Goal: Task Accomplishment & Management: Complete application form

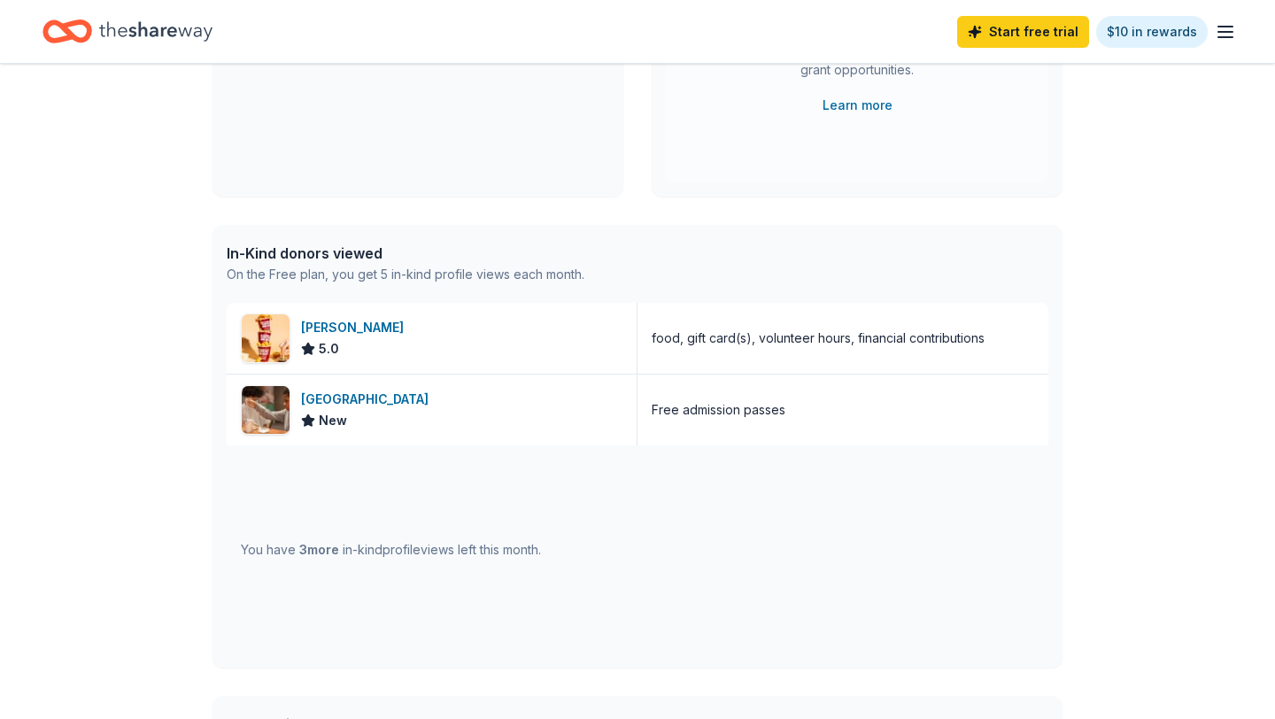
scroll to position [297, 0]
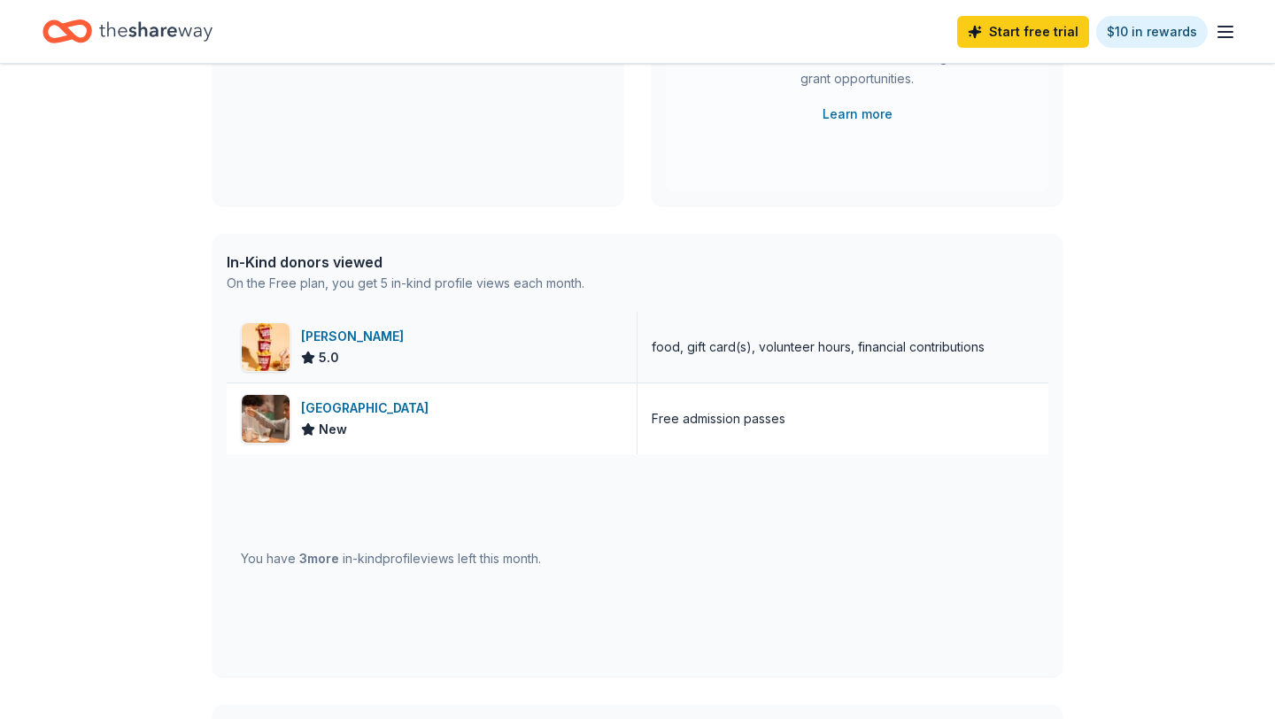
click at [322, 336] on div "[PERSON_NAME]" at bounding box center [356, 336] width 110 height 21
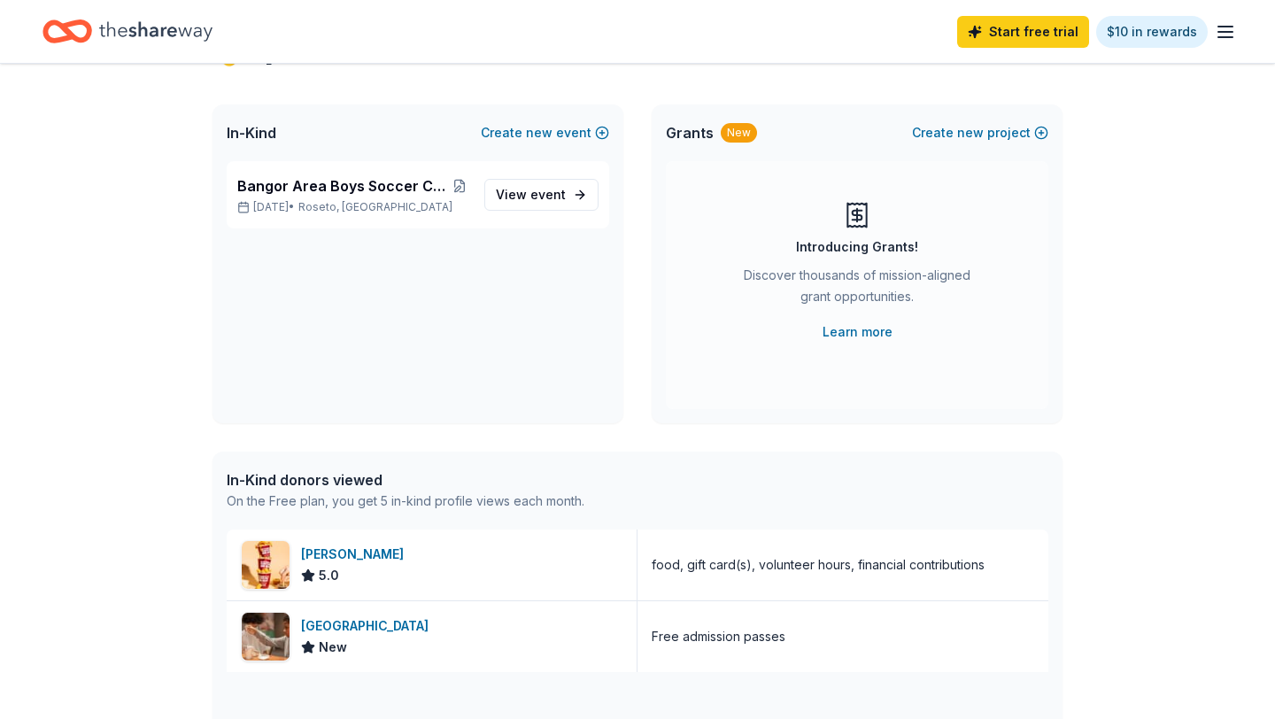
scroll to position [0, 0]
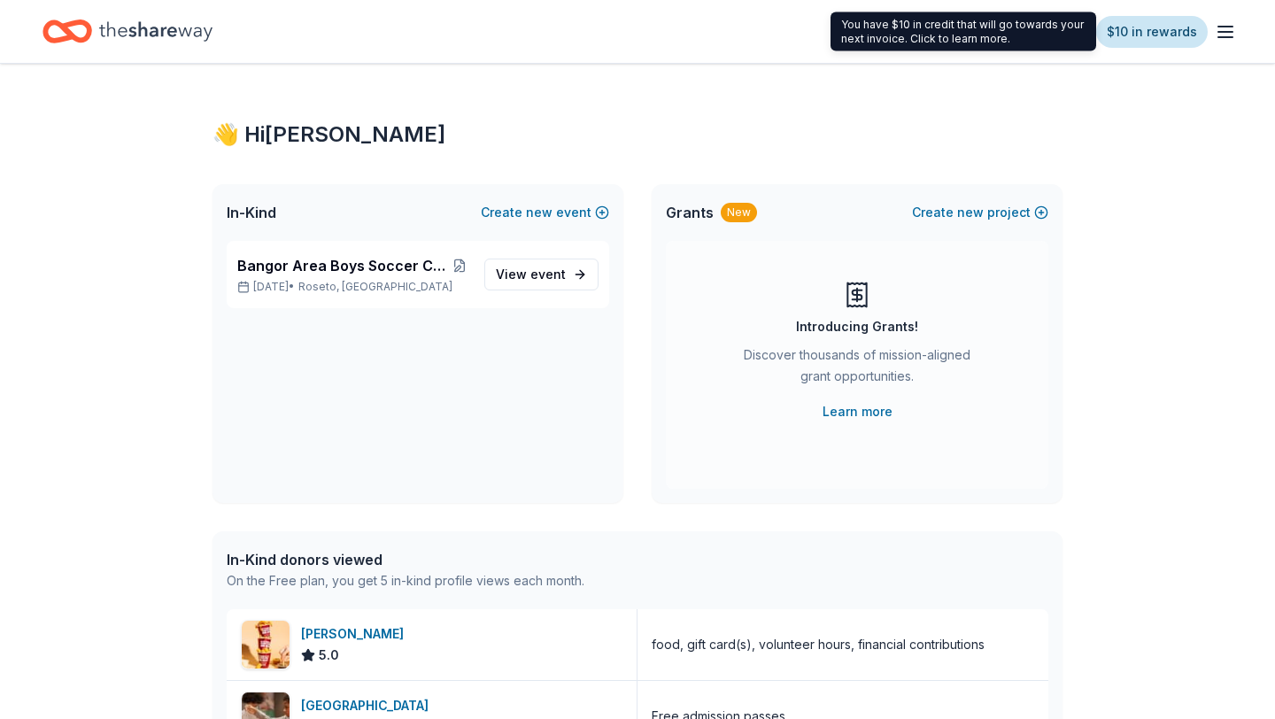
click at [1162, 34] on link "$10 in rewards" at bounding box center [1152, 32] width 112 height 32
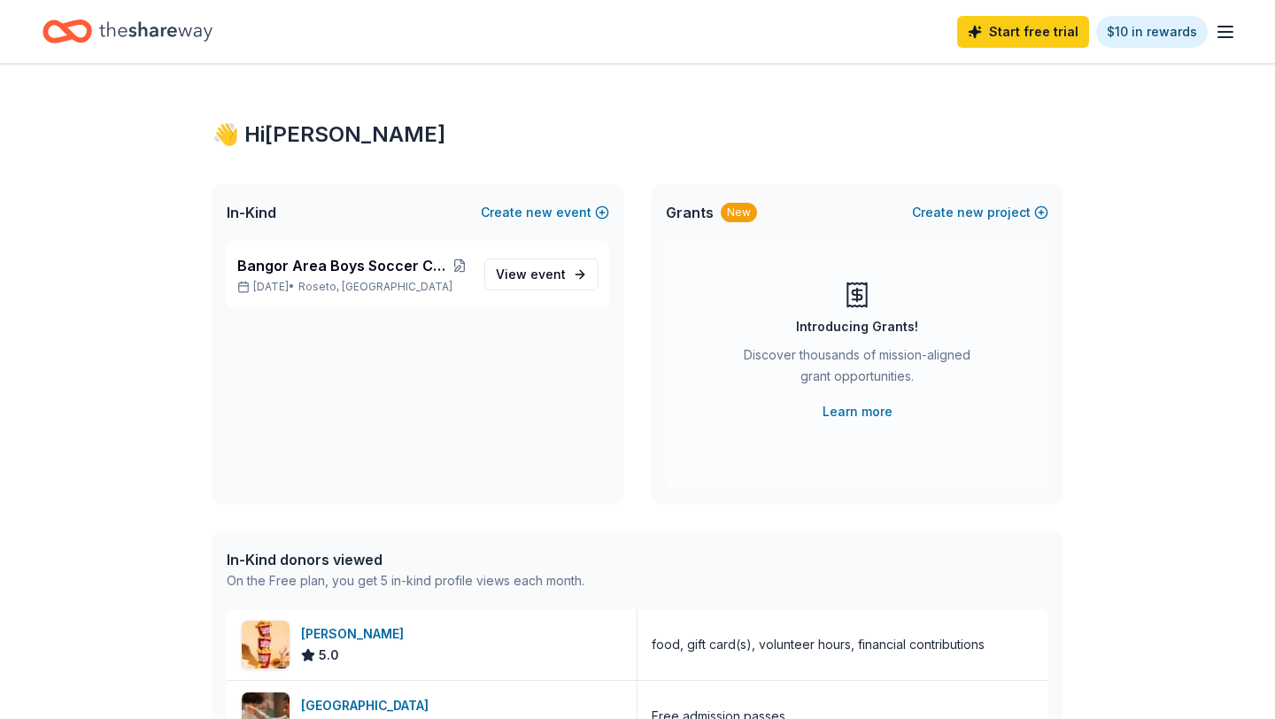
click at [1228, 38] on icon "button" at bounding box center [1225, 31] width 21 height 21
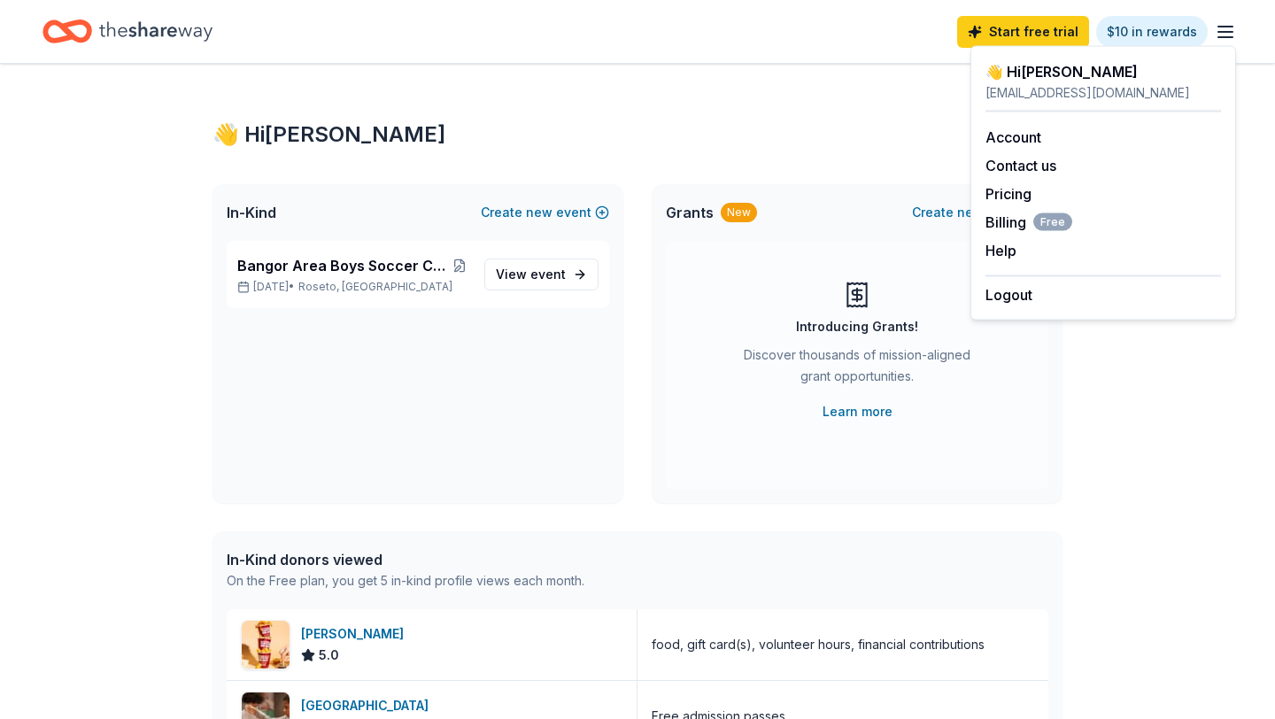
click at [1134, 426] on div "👋 Hi Kim In-Kind Create new event Bangor Area Boys Soccer Car Wash and Tricky T…" at bounding box center [637, 682] width 1275 height 1236
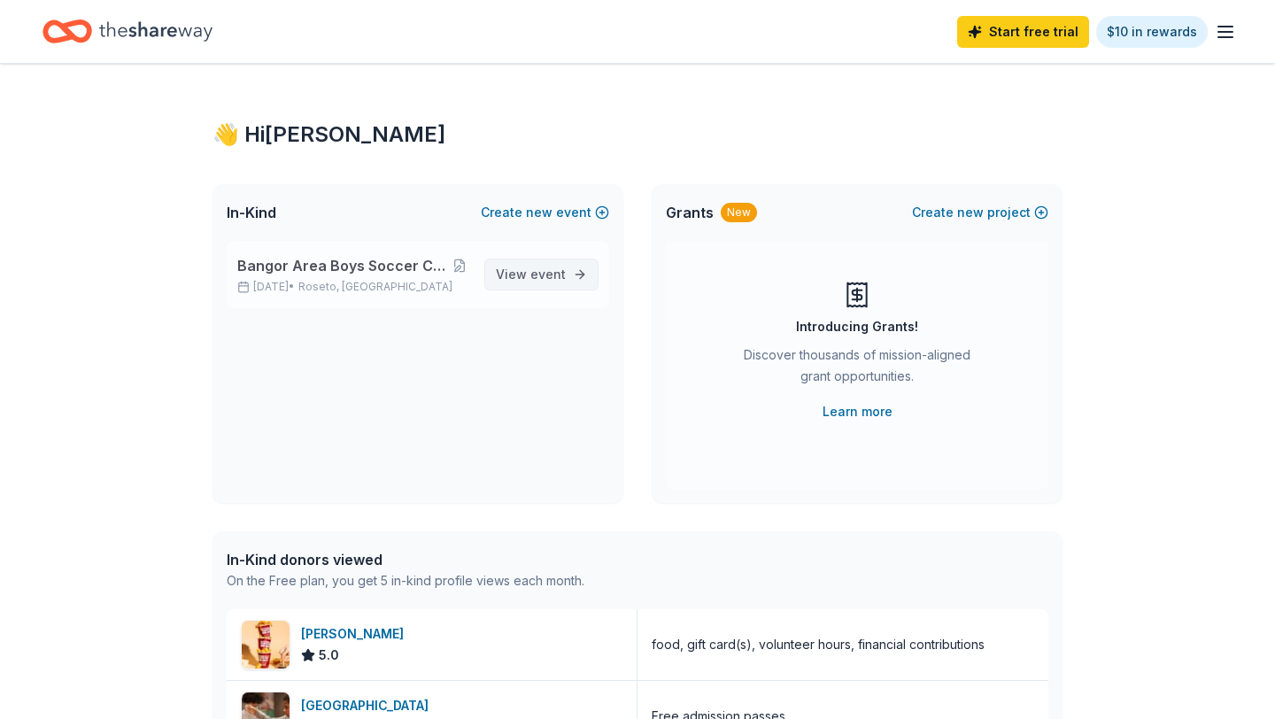
click at [533, 279] on span "event" at bounding box center [547, 273] width 35 height 15
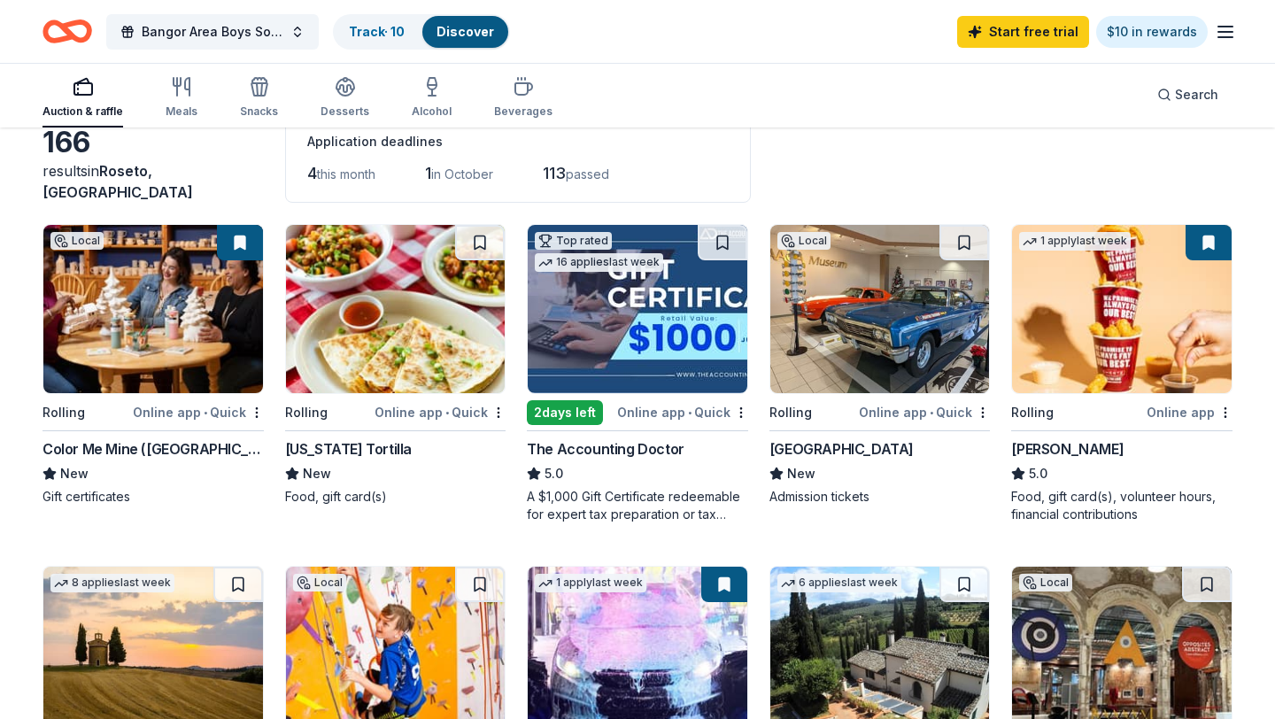
scroll to position [110, 0]
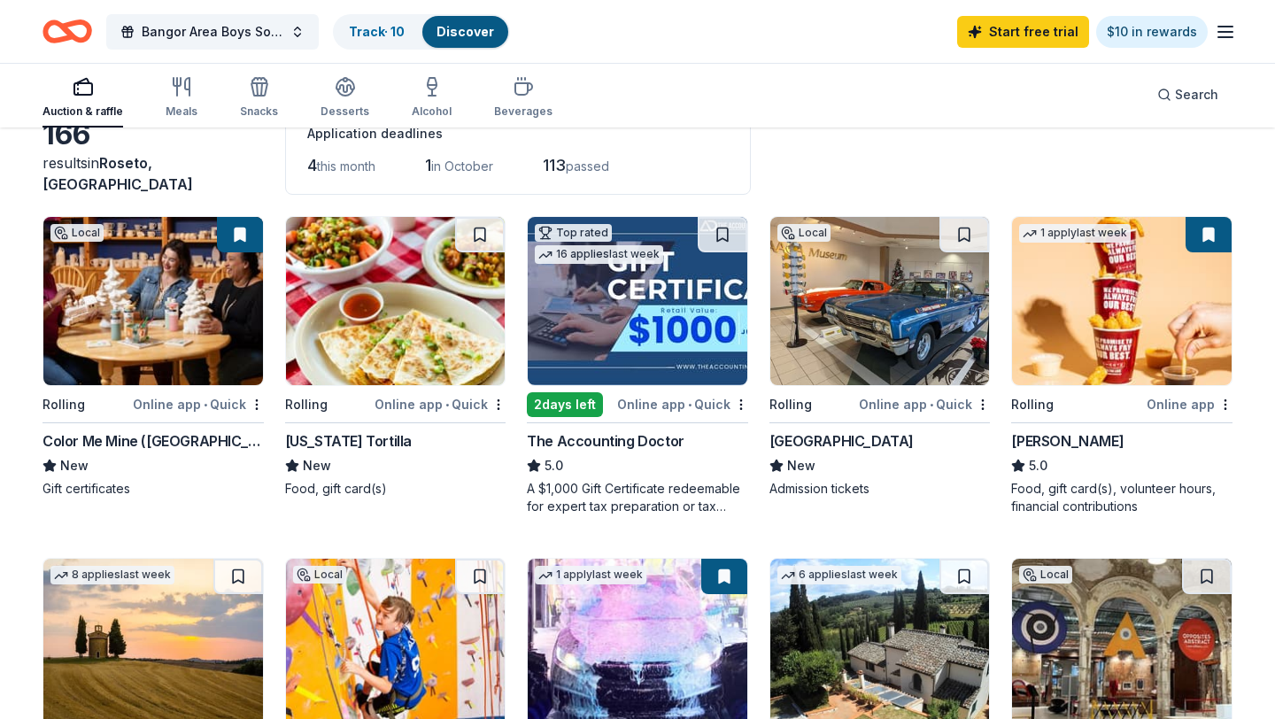
click at [884, 309] on img at bounding box center [880, 301] width 220 height 168
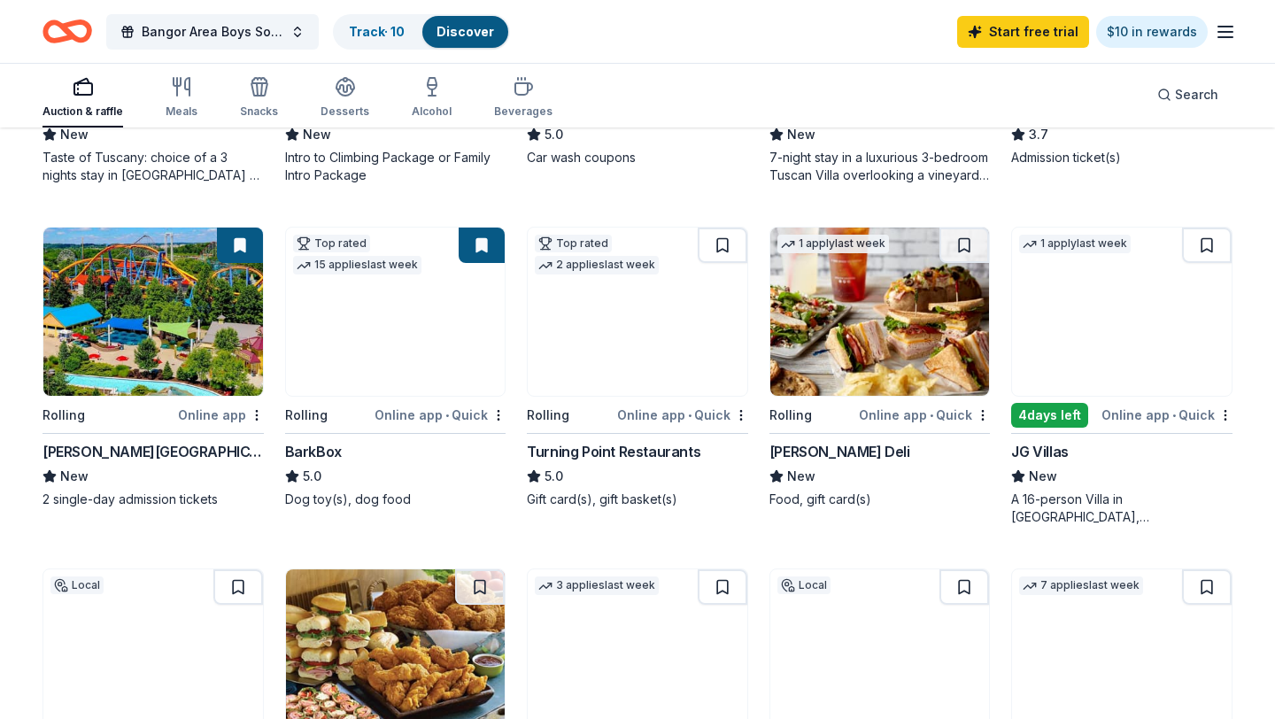
scroll to position [792, 0]
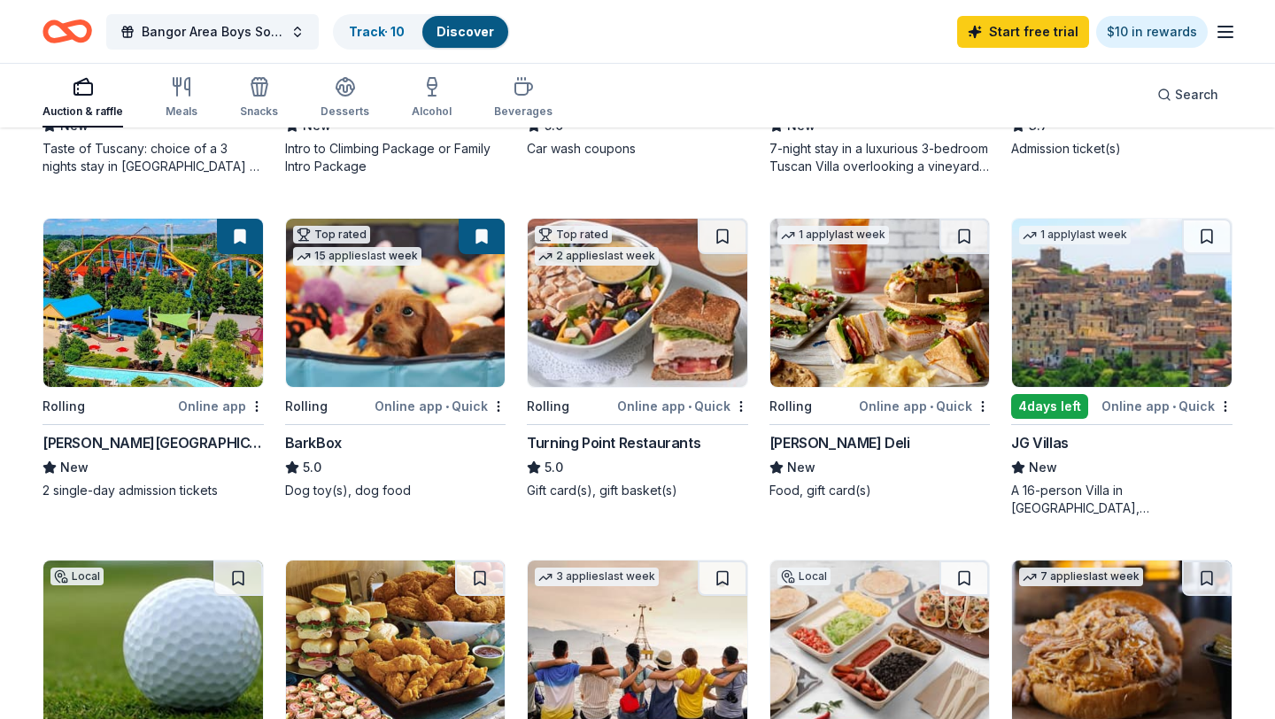
click at [415, 316] on img at bounding box center [396, 303] width 220 height 168
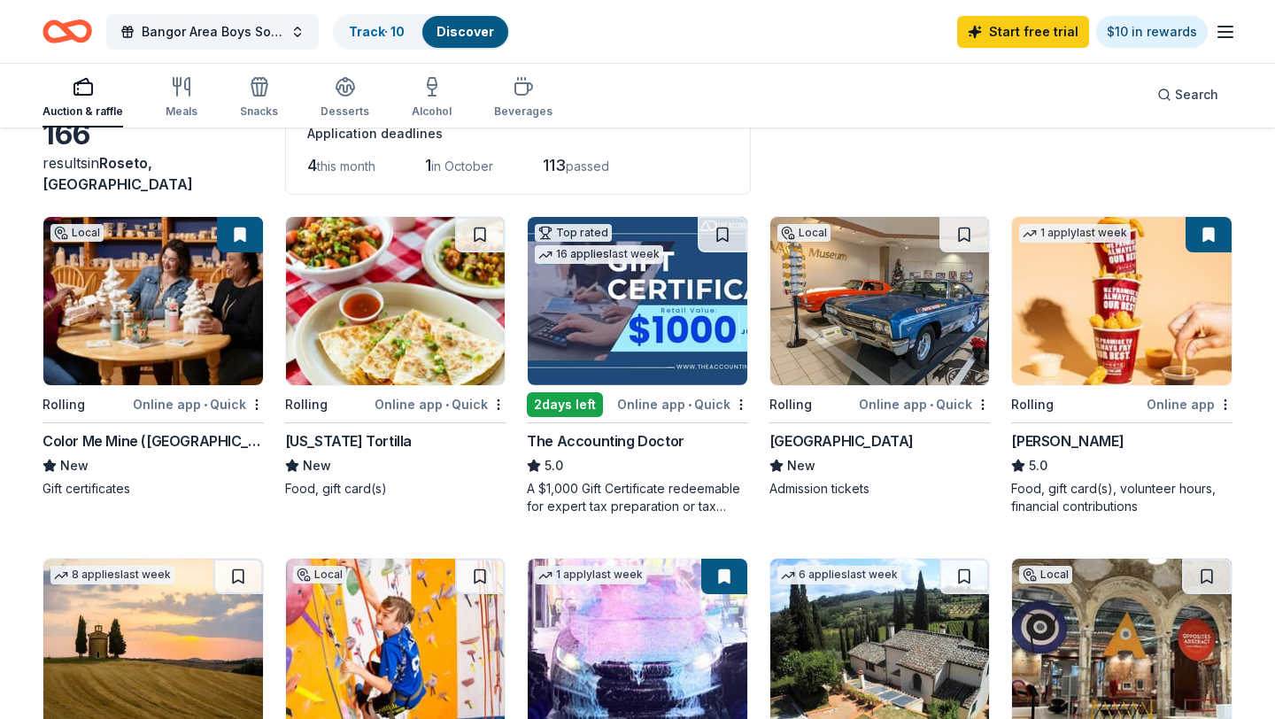
scroll to position [0, 0]
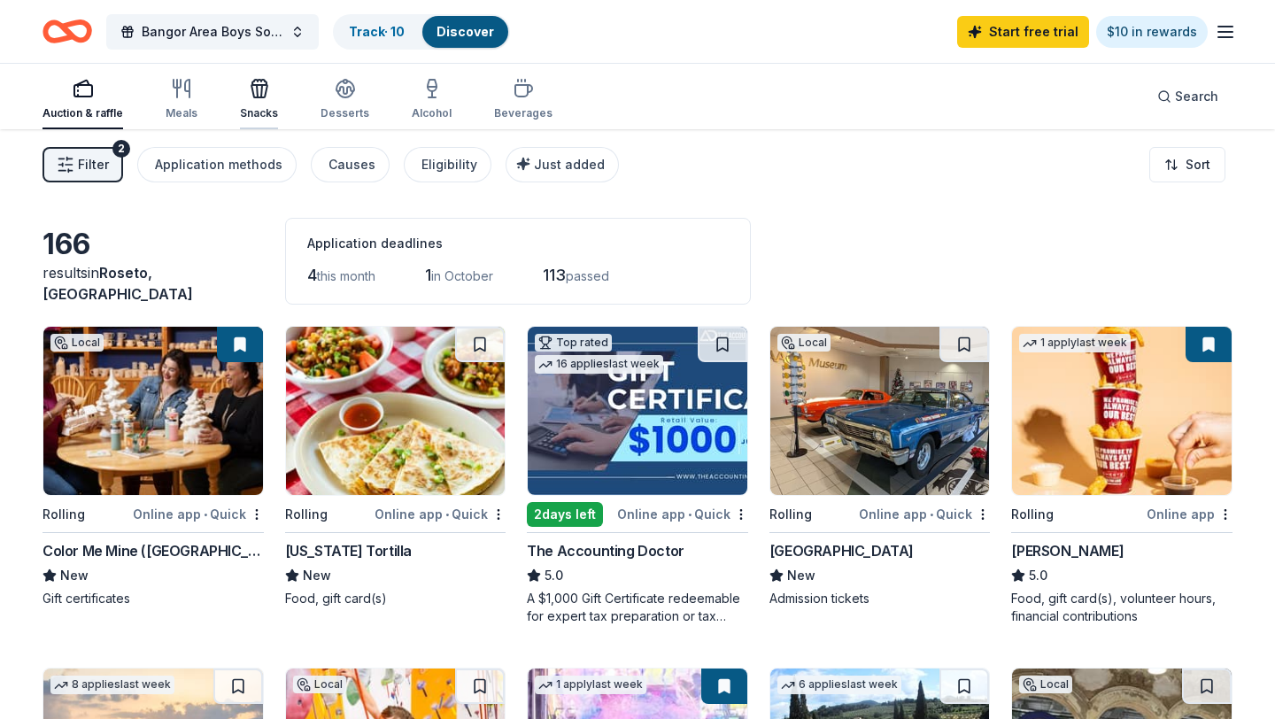
click at [273, 103] on div "Snacks" at bounding box center [259, 99] width 38 height 42
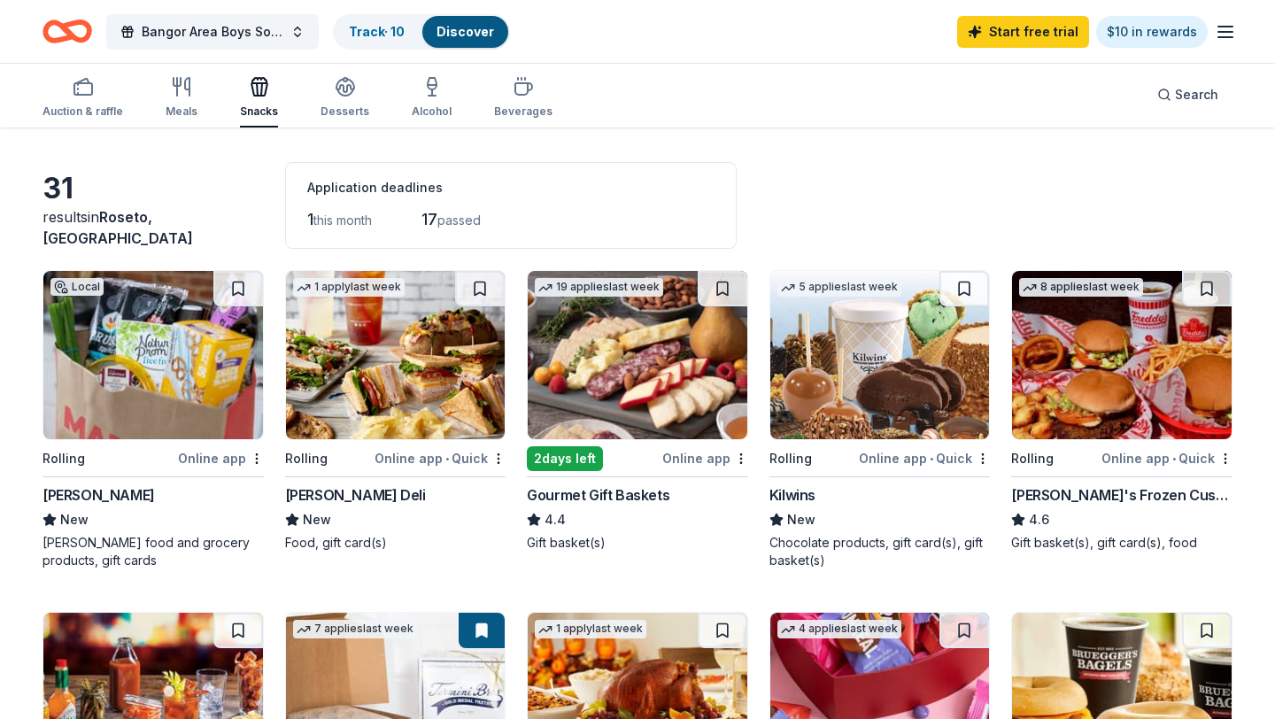
scroll to position [61, 0]
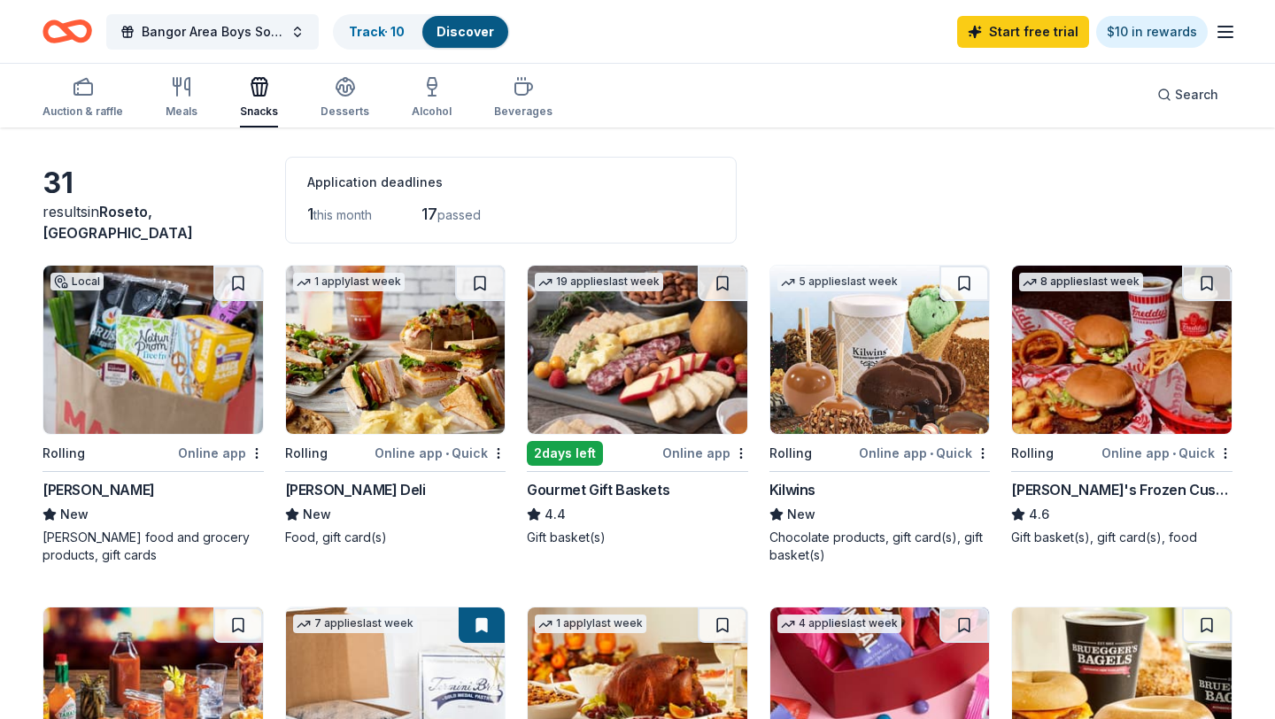
click at [600, 398] on img at bounding box center [638, 350] width 220 height 168
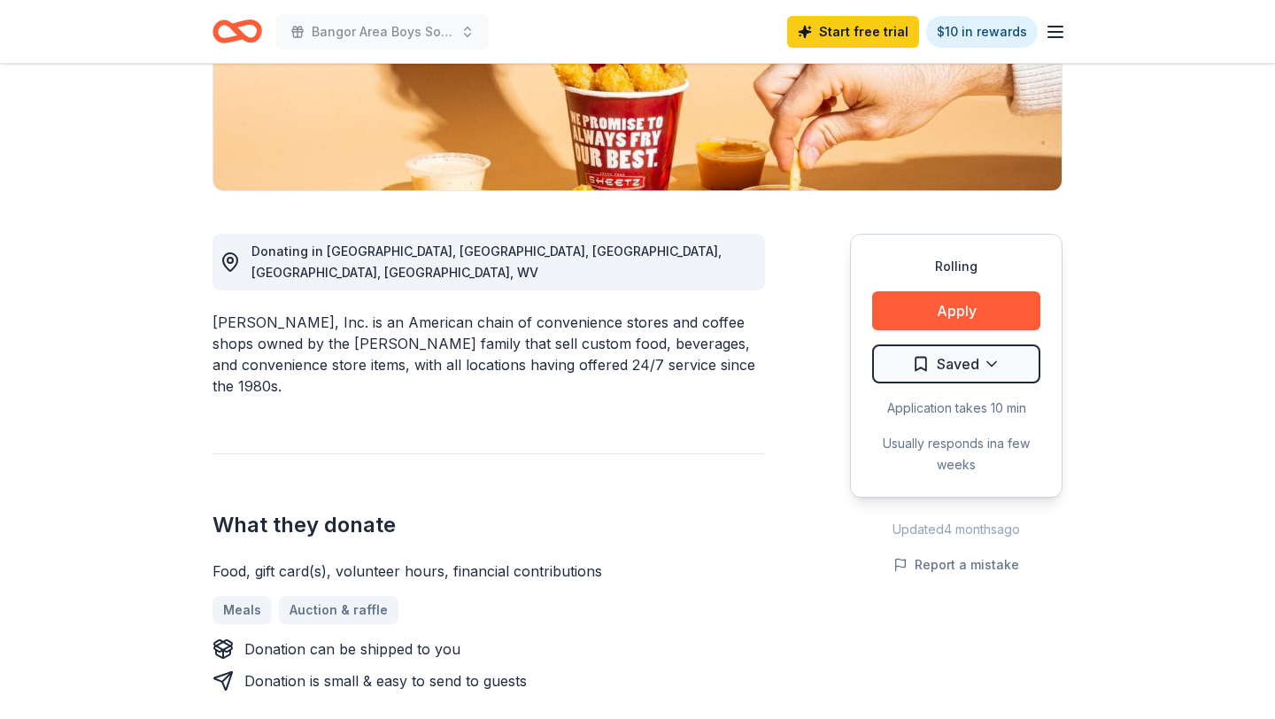
scroll to position [354, 0]
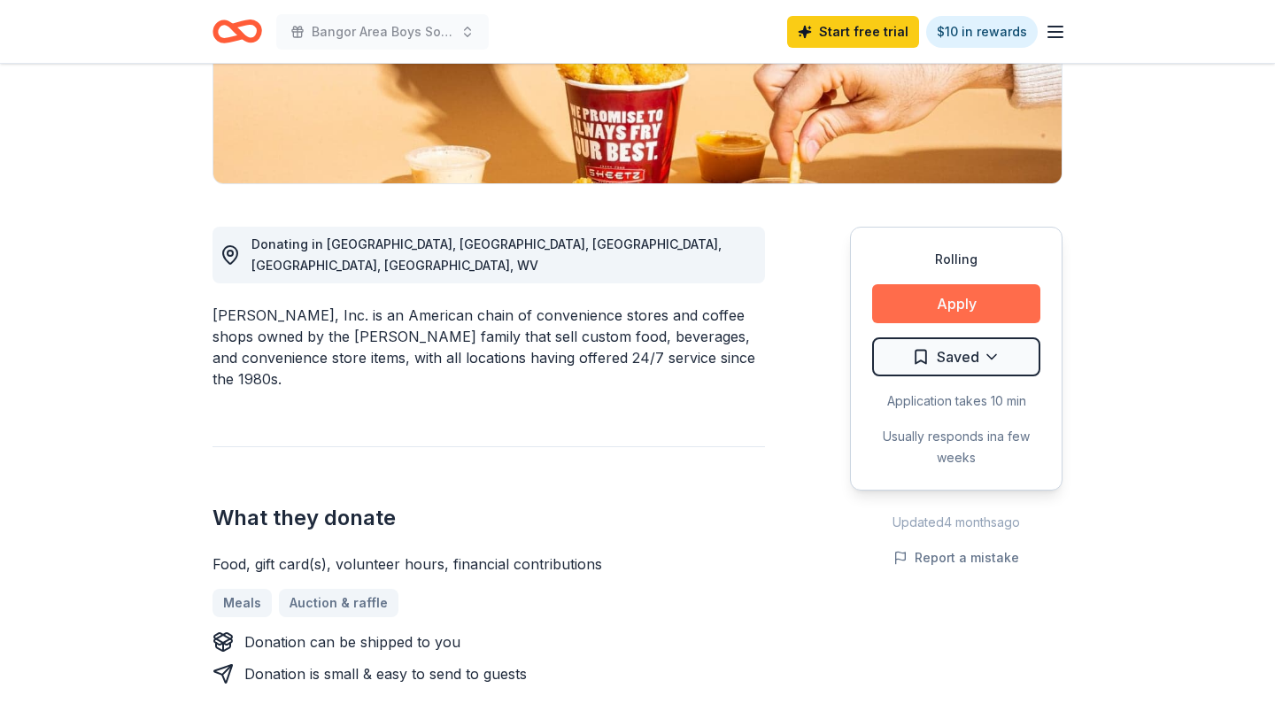
click at [937, 302] on button "Apply" at bounding box center [956, 303] width 168 height 39
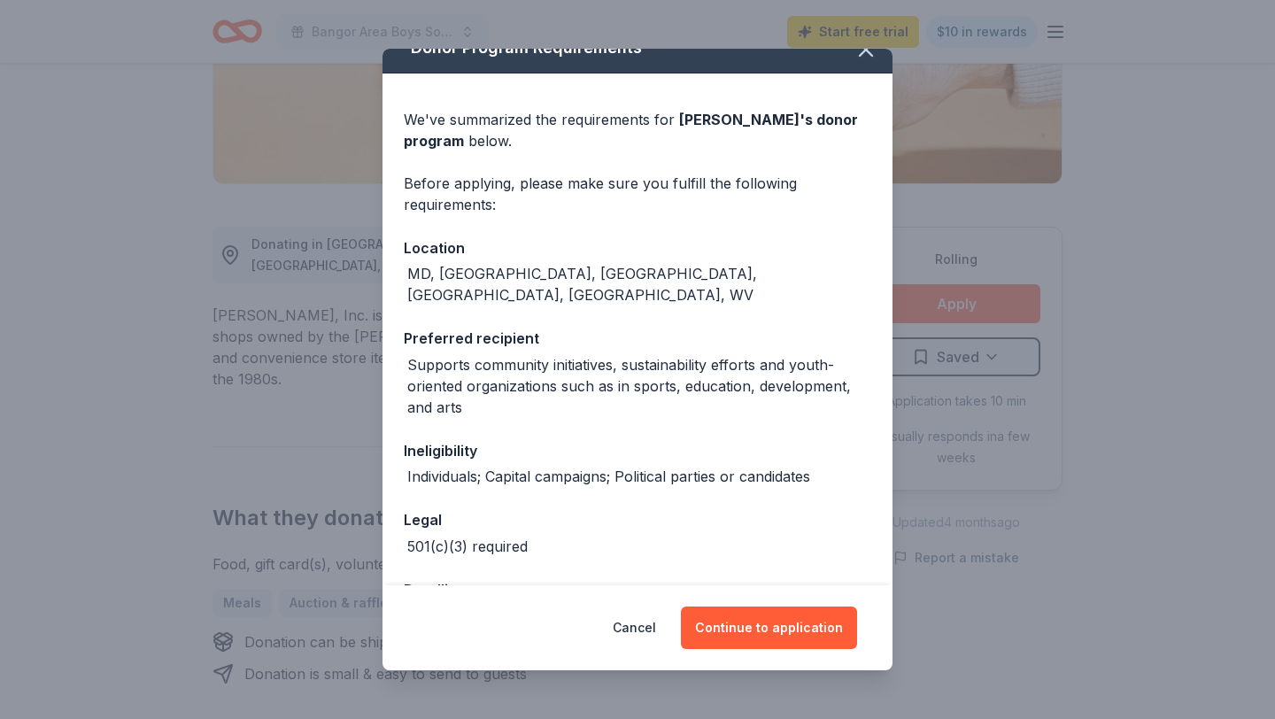
scroll to position [70, 0]
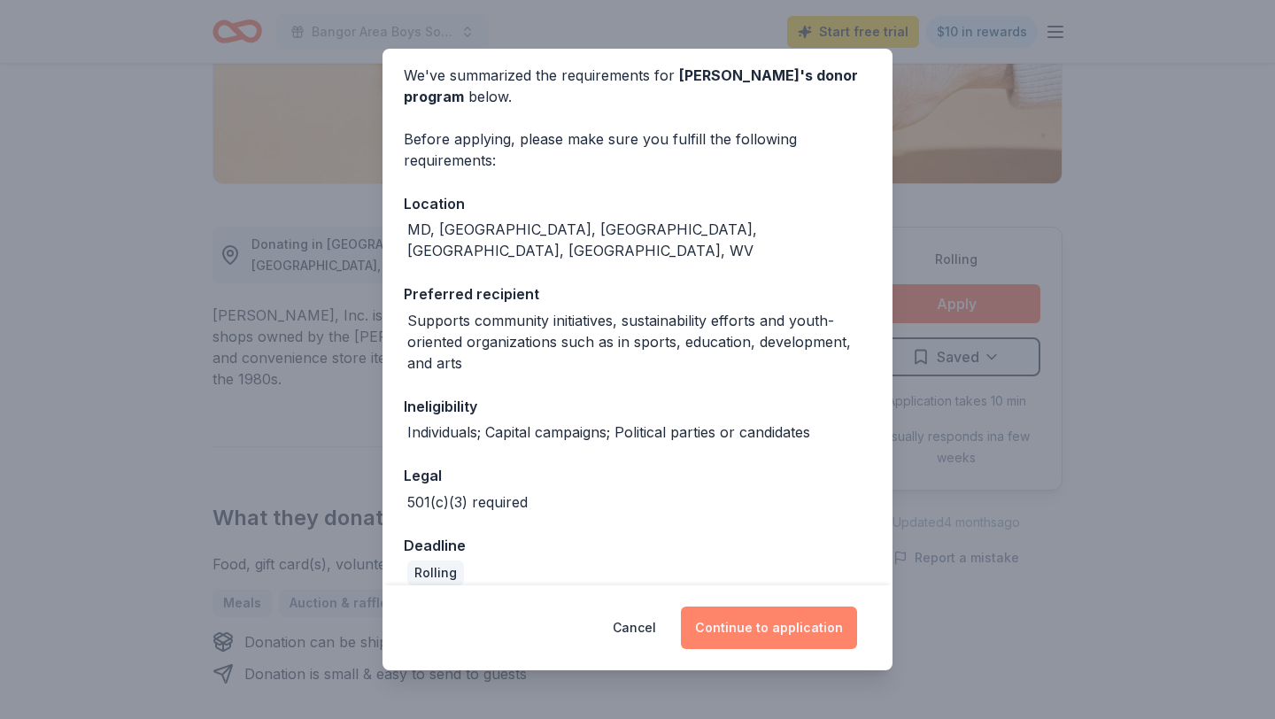
click at [765, 634] on button "Continue to application" at bounding box center [769, 627] width 176 height 42
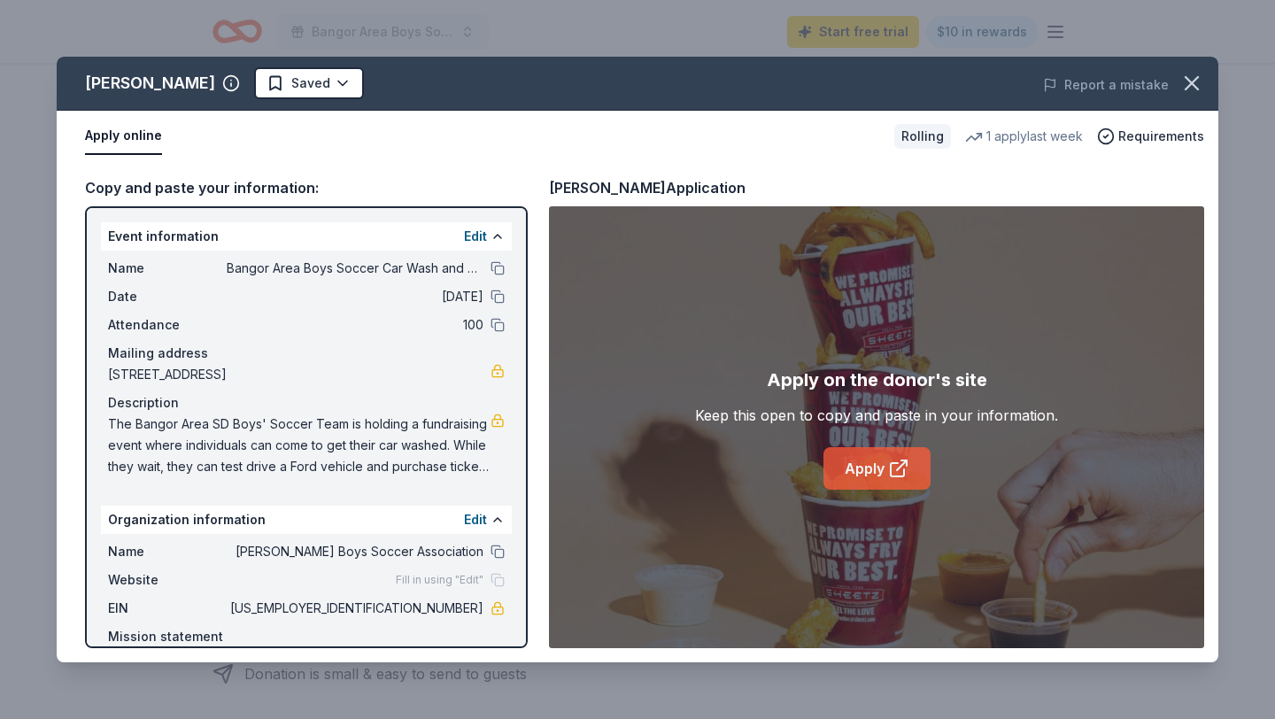
click at [884, 474] on link "Apply" at bounding box center [876, 468] width 107 height 42
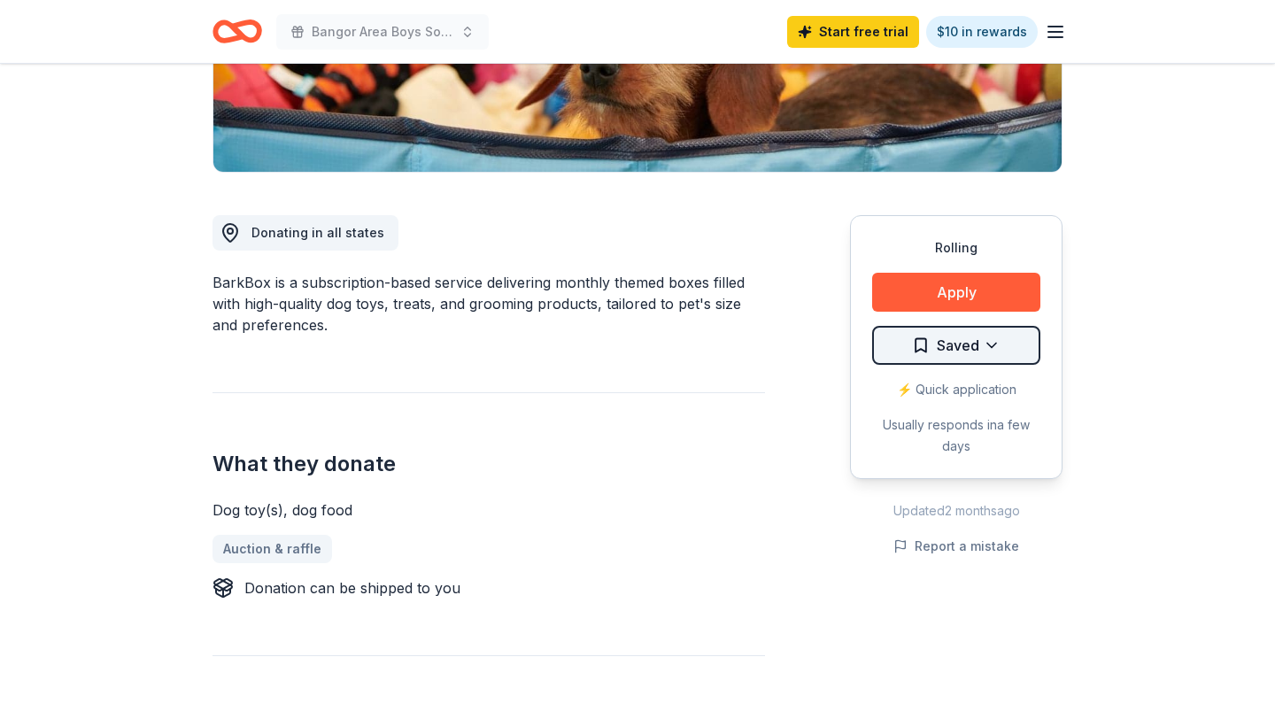
scroll to position [349, 0]
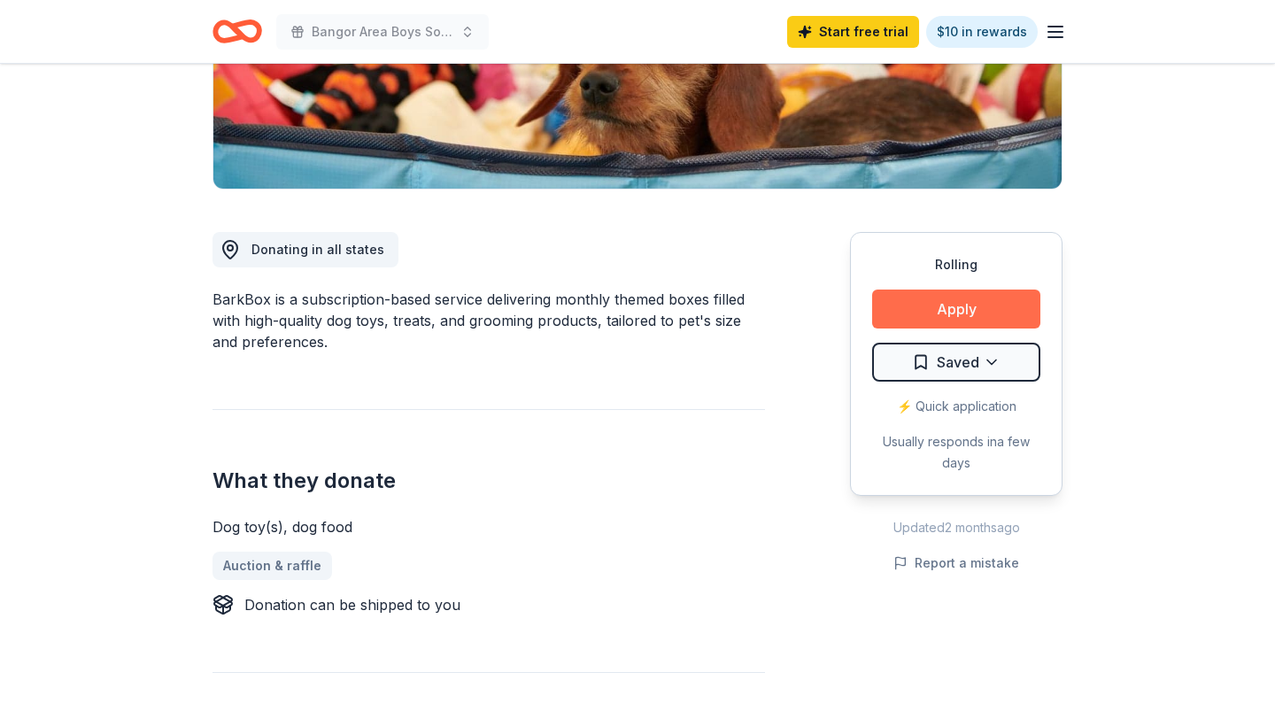
click at [931, 316] on button "Apply" at bounding box center [956, 309] width 168 height 39
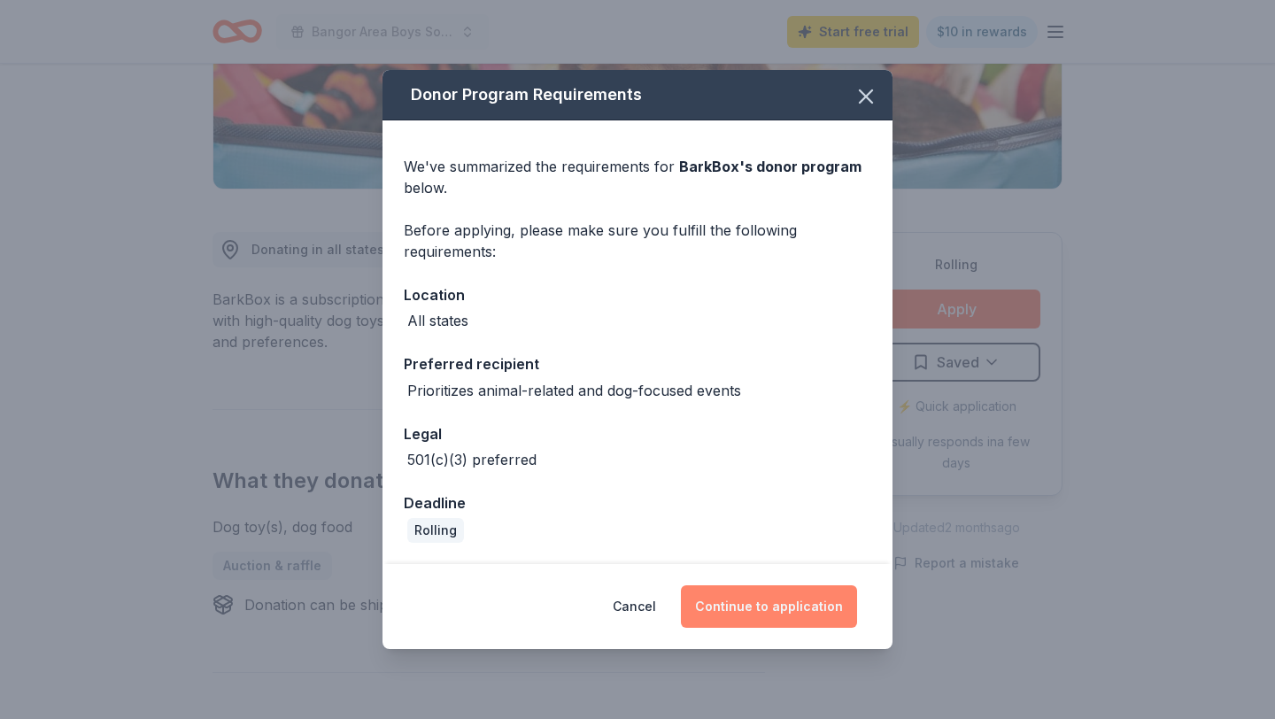
click at [757, 612] on button "Continue to application" at bounding box center [769, 606] width 176 height 42
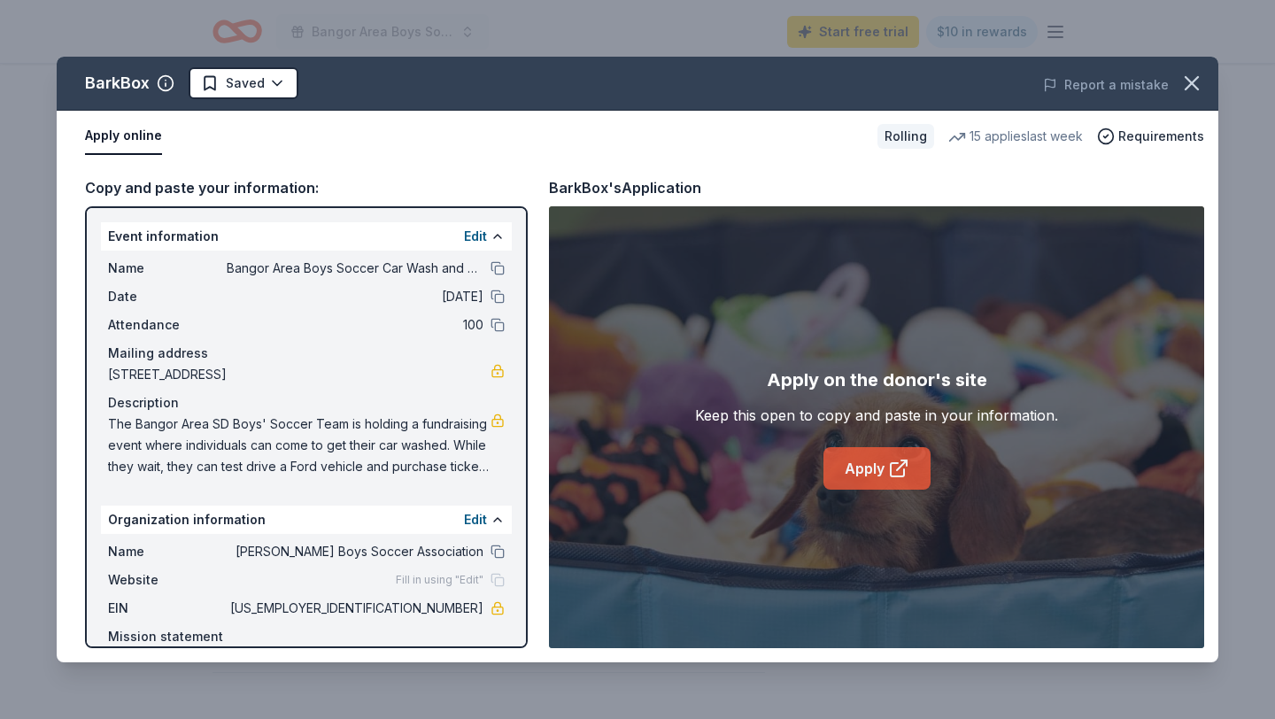
click at [888, 471] on icon at bounding box center [898, 468] width 21 height 21
click at [1196, 80] on icon "button" at bounding box center [1191, 83] width 25 height 25
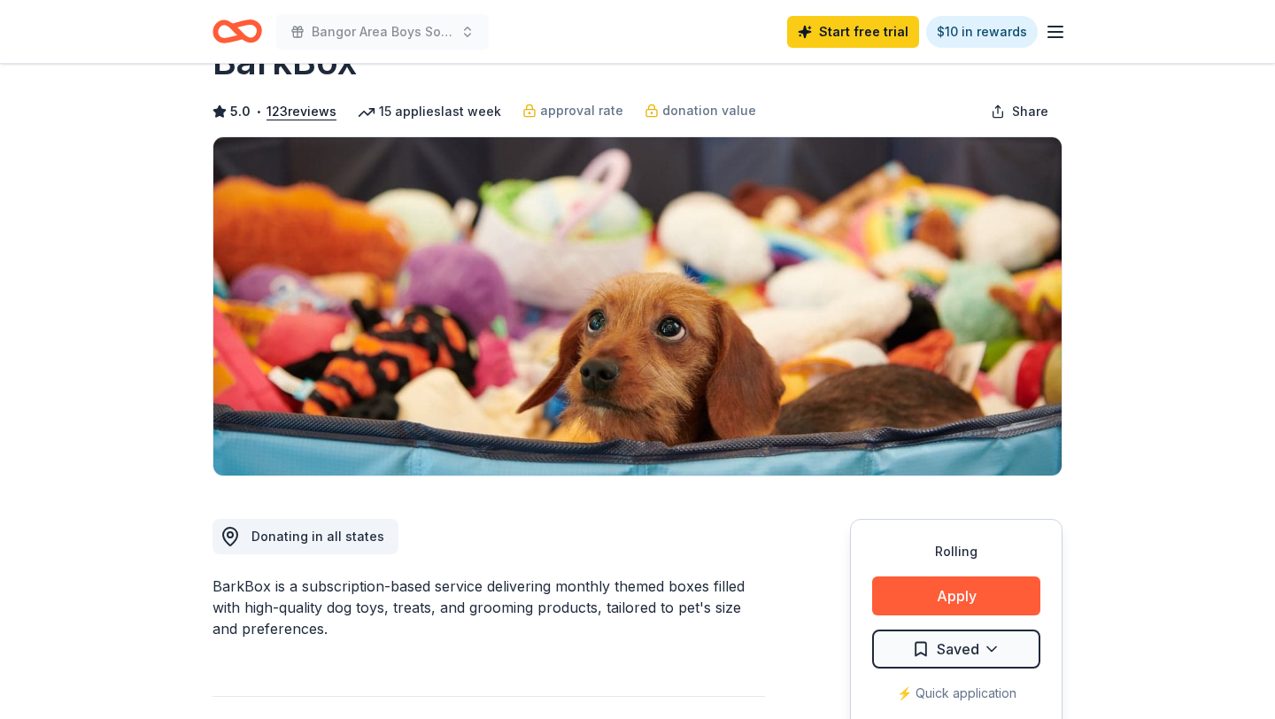
scroll to position [0, 0]
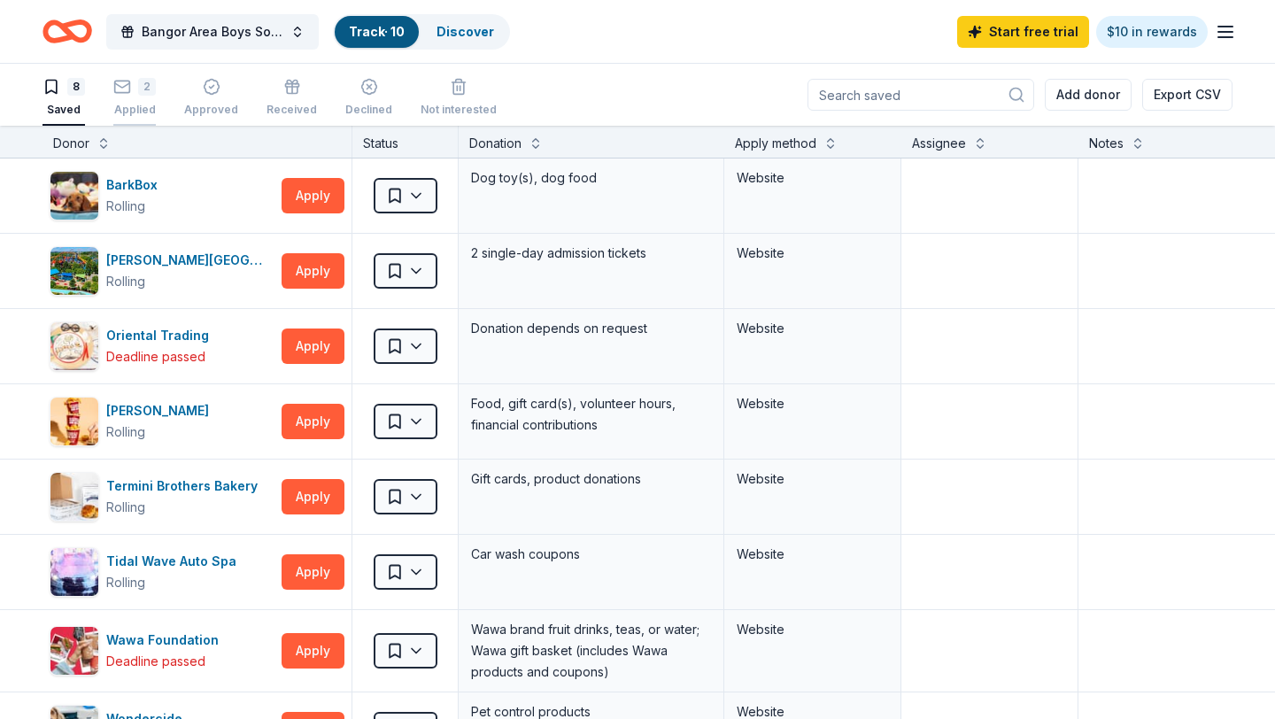
click at [135, 109] on div "Applied" at bounding box center [134, 110] width 42 height 14
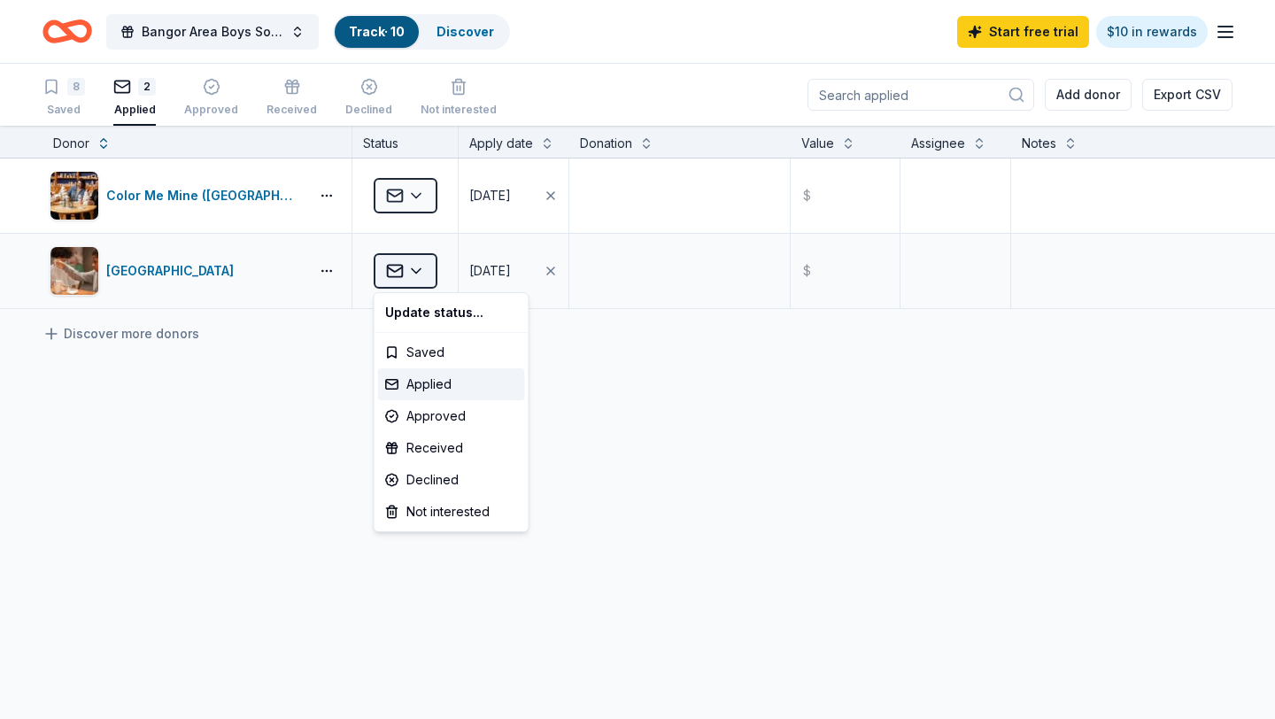
click at [421, 264] on html "Bangor Area Boys Soccer Car Wash and Tricky Tray Track · 10 Discover Start free…" at bounding box center [637, 359] width 1275 height 719
click at [430, 451] on div "Received" at bounding box center [451, 448] width 147 height 32
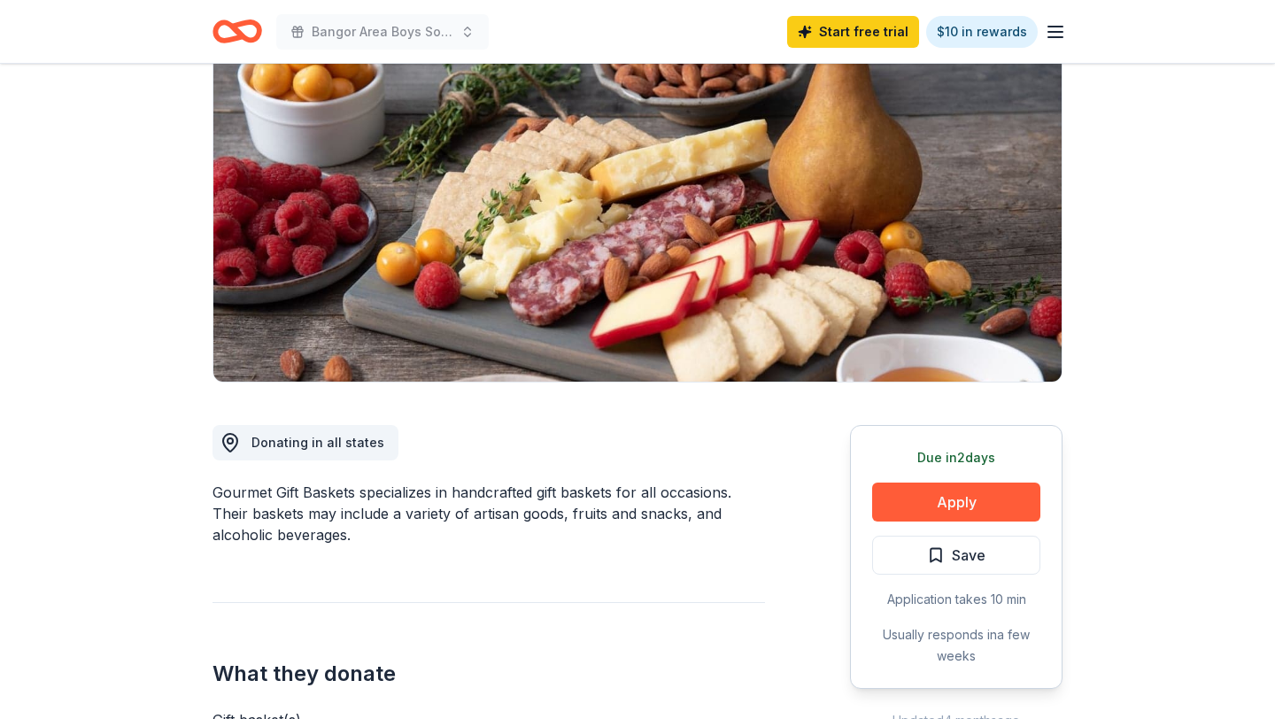
scroll to position [170, 0]
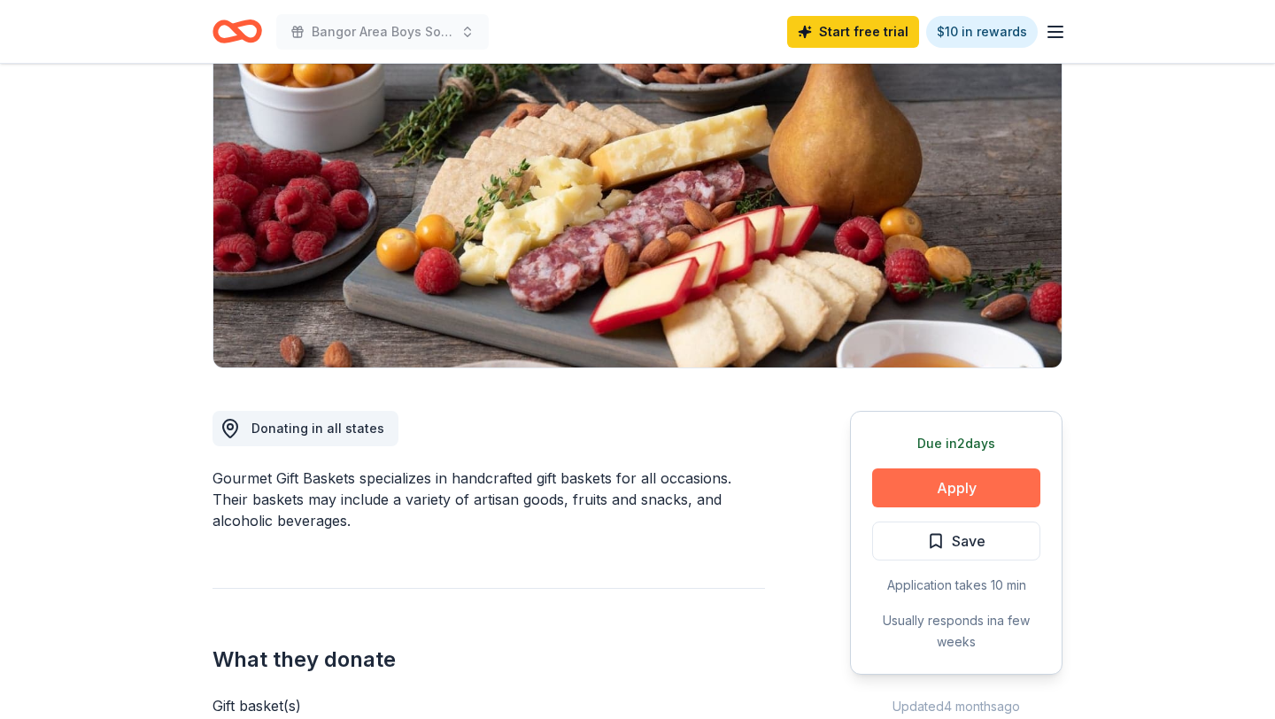
click at [926, 488] on button "Apply" at bounding box center [956, 487] width 168 height 39
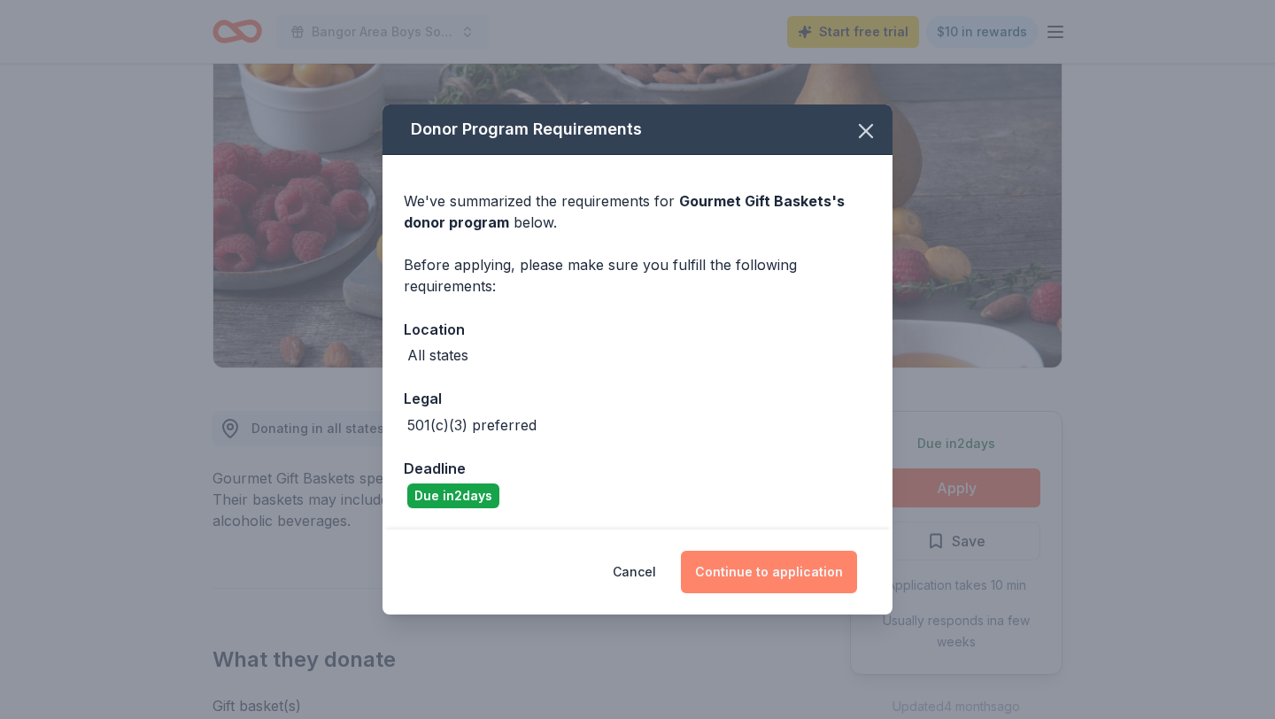
click at [768, 578] on button "Continue to application" at bounding box center [769, 572] width 176 height 42
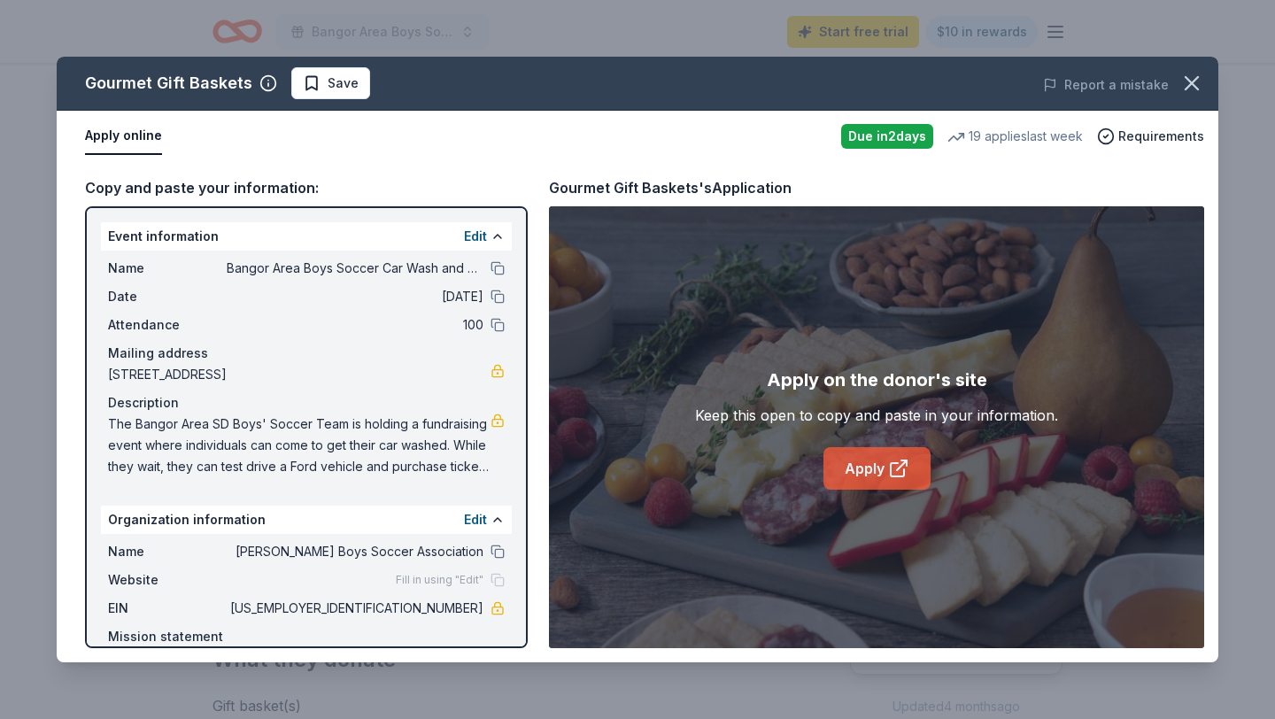
click at [873, 471] on link "Apply" at bounding box center [876, 468] width 107 height 42
click at [1192, 89] on icon "button" at bounding box center [1191, 83] width 25 height 25
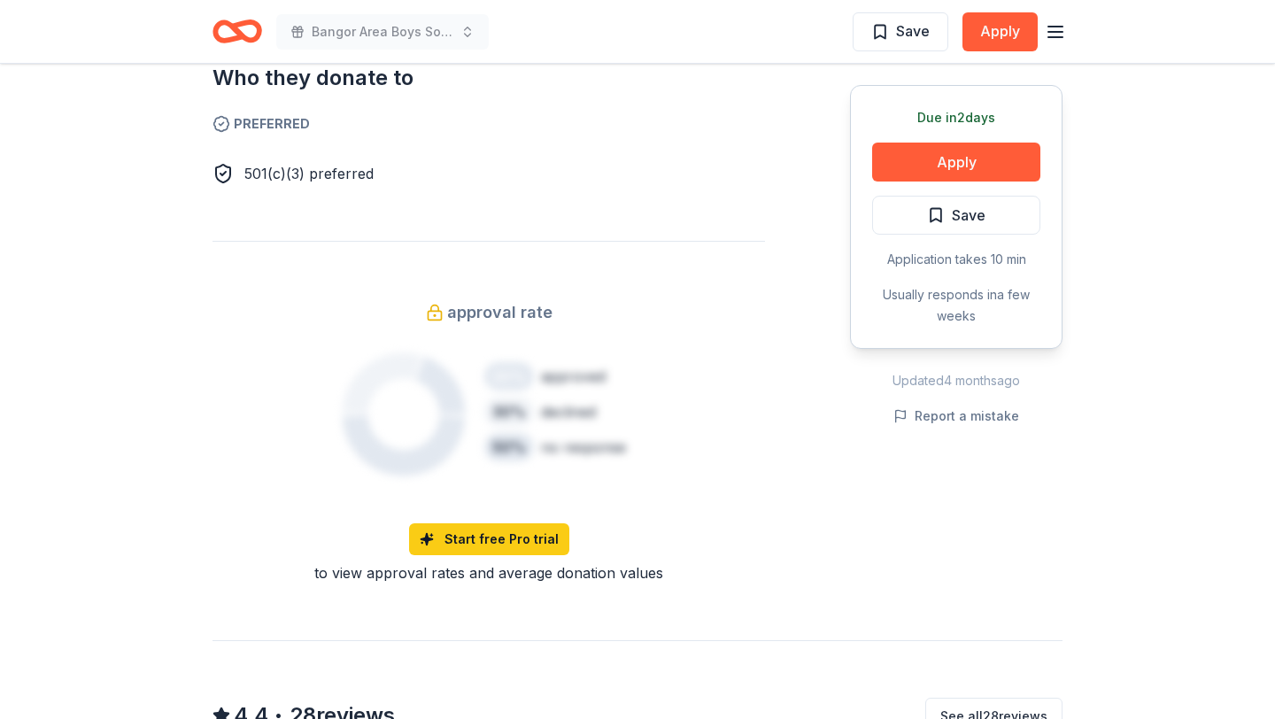
scroll to position [861, 0]
